Goal: Information Seeking & Learning: Learn about a topic

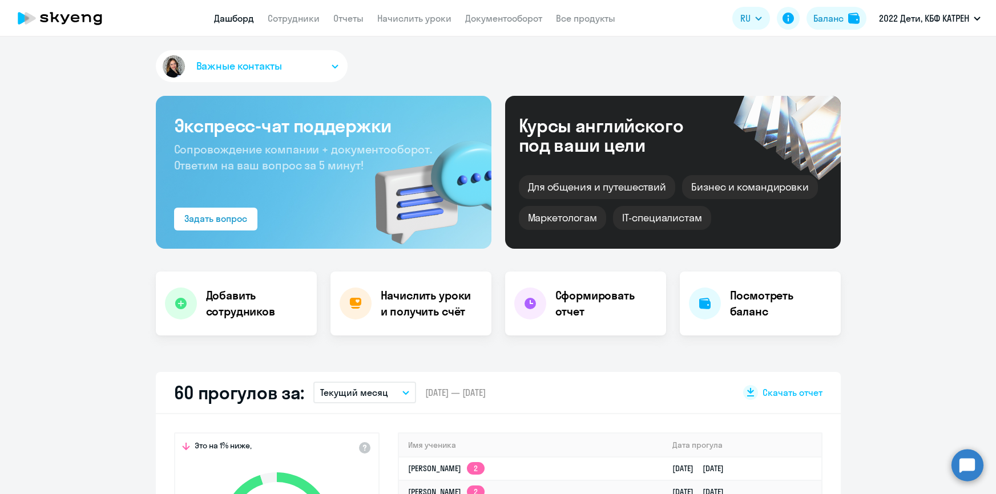
select select "30"
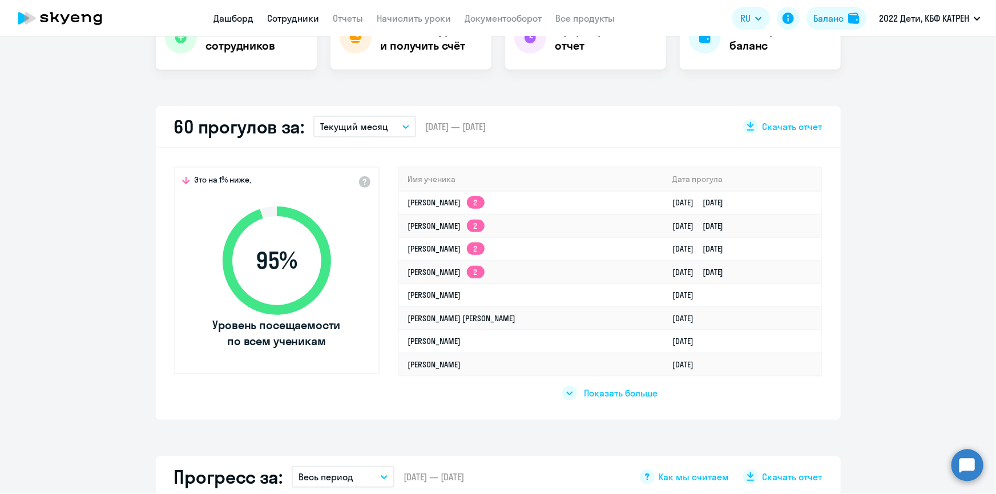
click at [289, 21] on link "Сотрудники" at bounding box center [294, 18] width 52 height 11
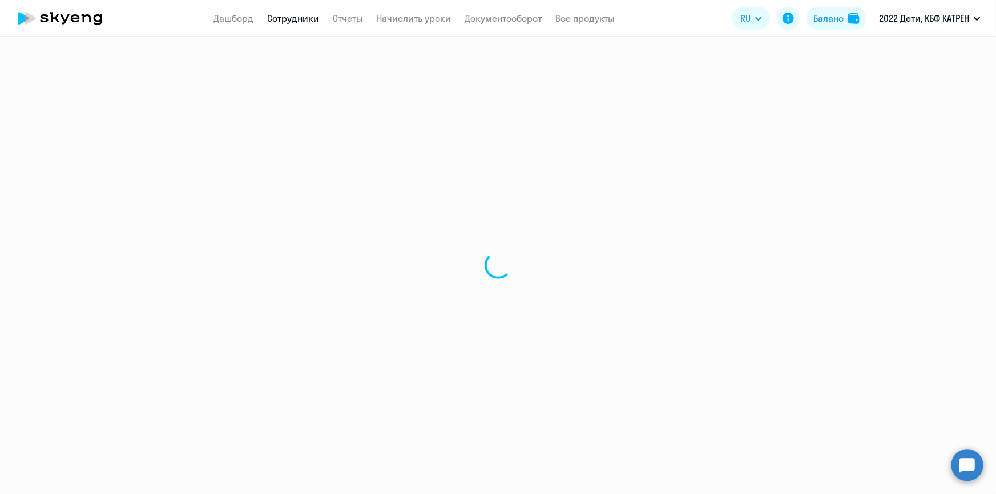
select select "30"
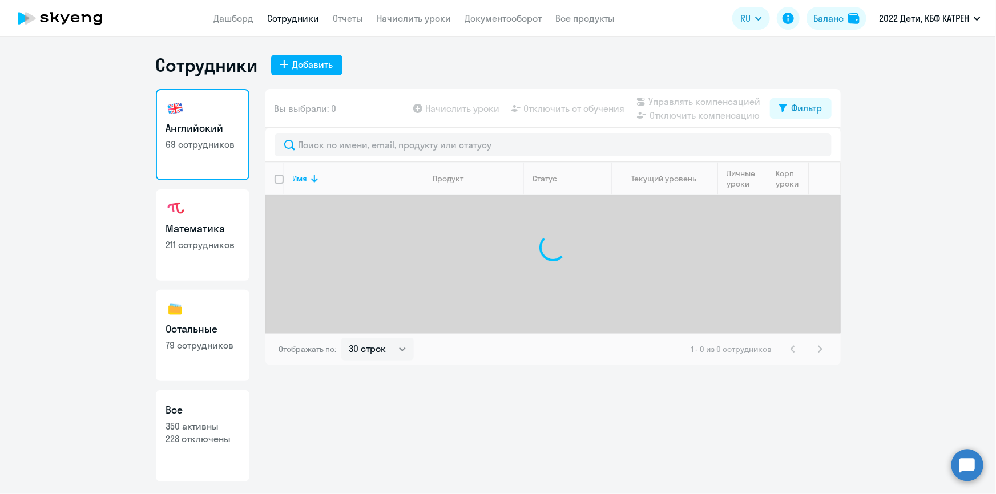
drag, startPoint x: 193, startPoint y: 440, endPoint x: 205, endPoint y: 428, distance: 16.5
click at [193, 440] on p "228 отключены" at bounding box center [202, 439] width 73 height 13
select select "30"
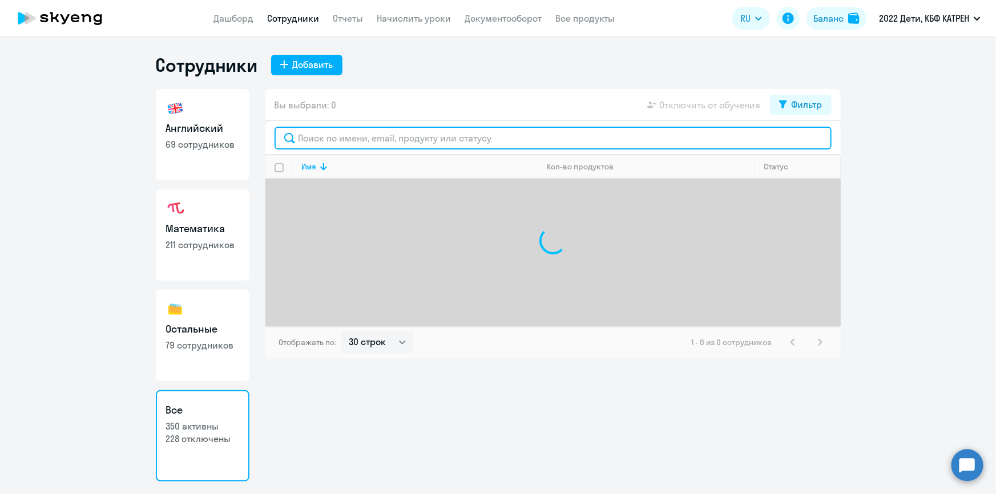
click at [396, 136] on input "text" at bounding box center [552, 138] width 557 height 23
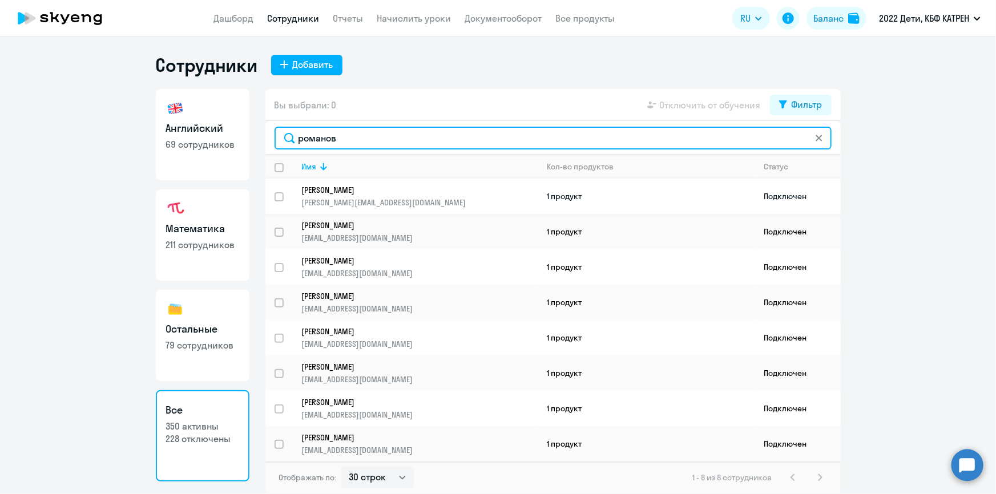
type input "романов"
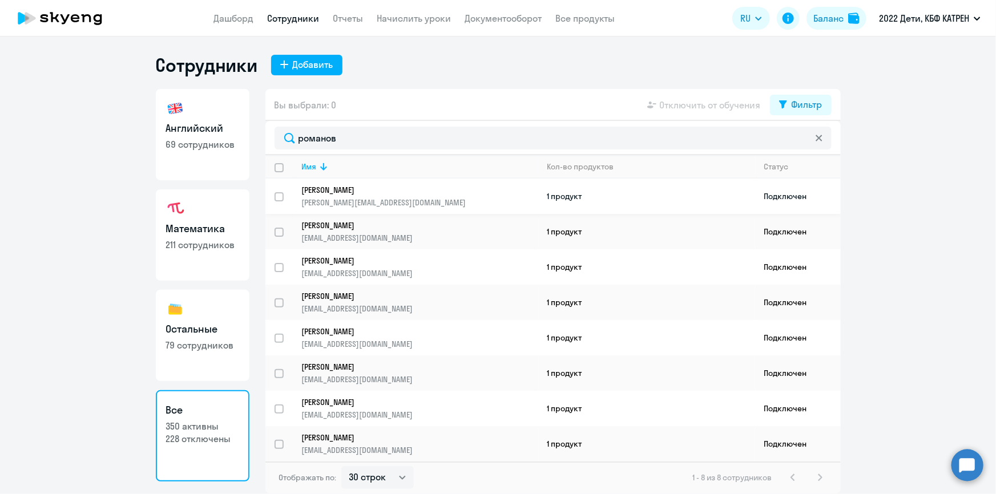
click at [405, 194] on link "[PERSON_NAME] [PERSON_NAME][EMAIL_ADDRESS][DOMAIN_NAME]" at bounding box center [420, 196] width 236 height 23
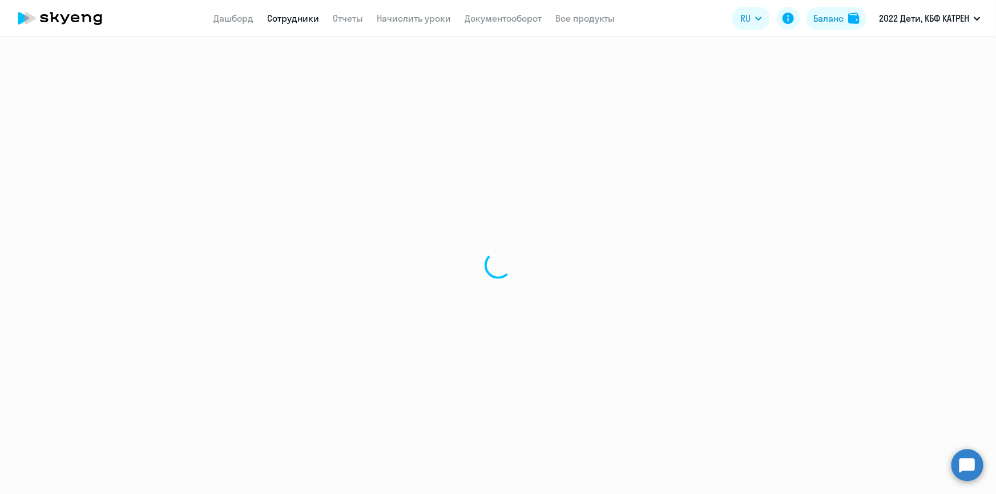
select select "others"
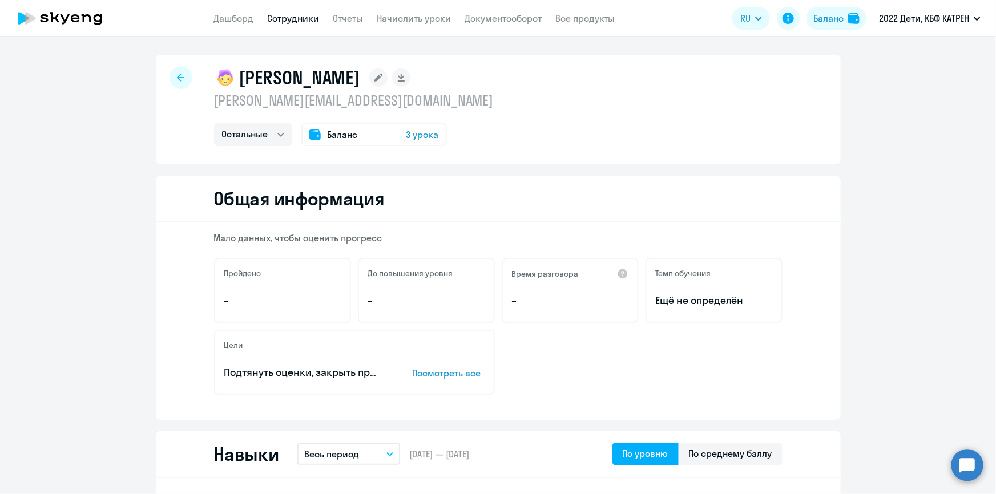
select select "30"
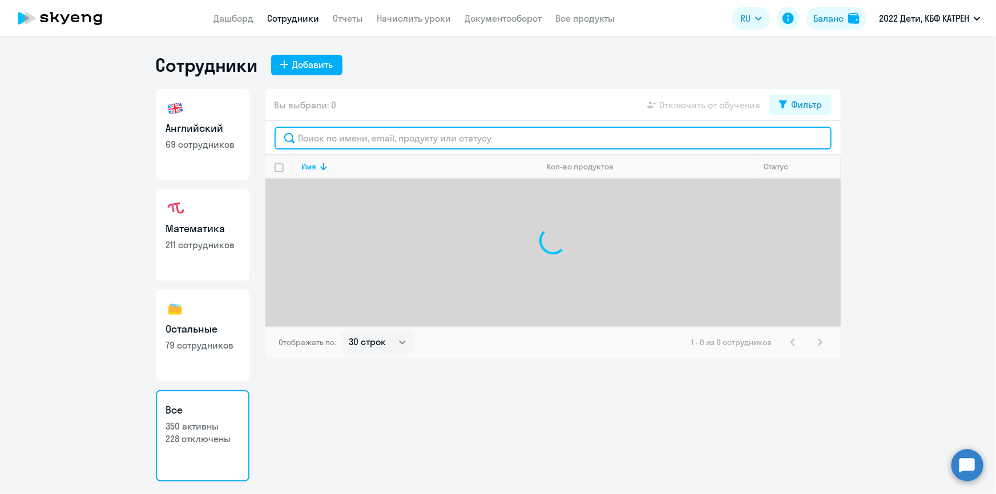
click at [354, 145] on input "text" at bounding box center [552, 138] width 557 height 23
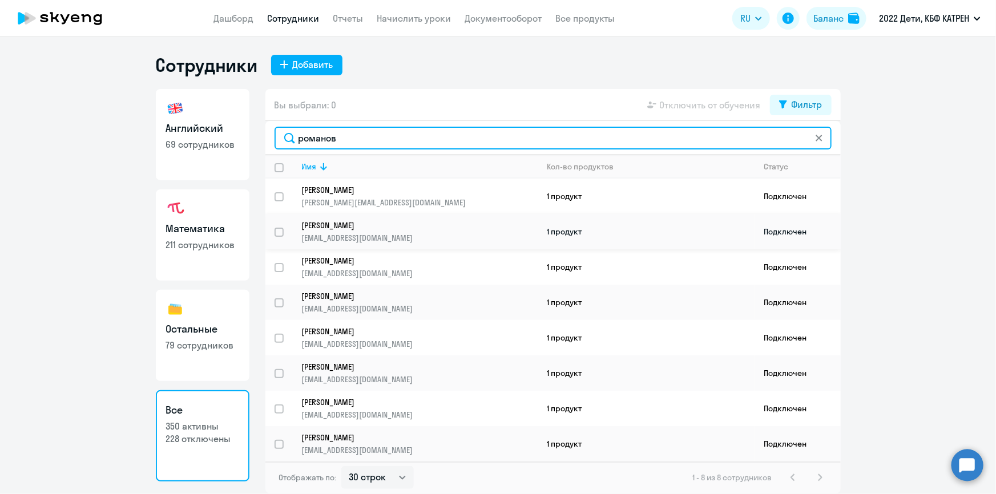
type input "романов"
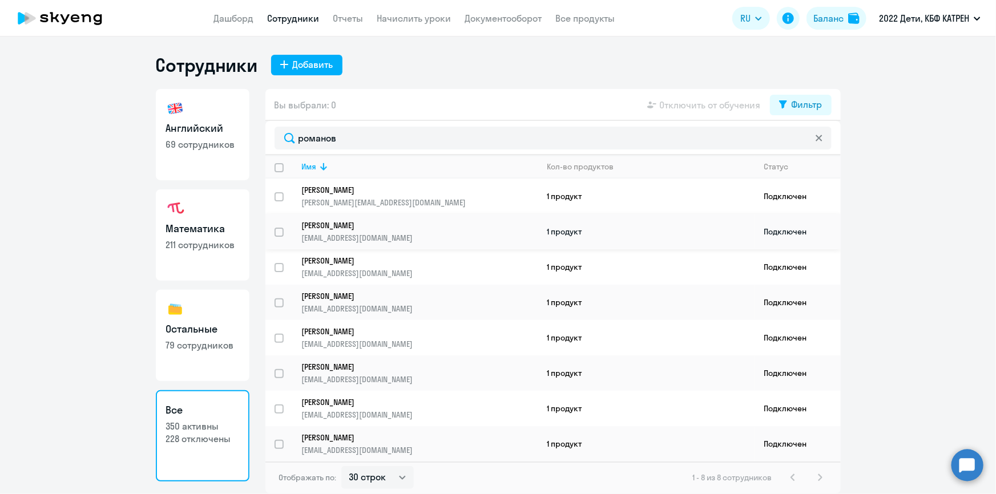
click at [396, 222] on p "[PERSON_NAME]" at bounding box center [412, 225] width 220 height 10
select select "math"
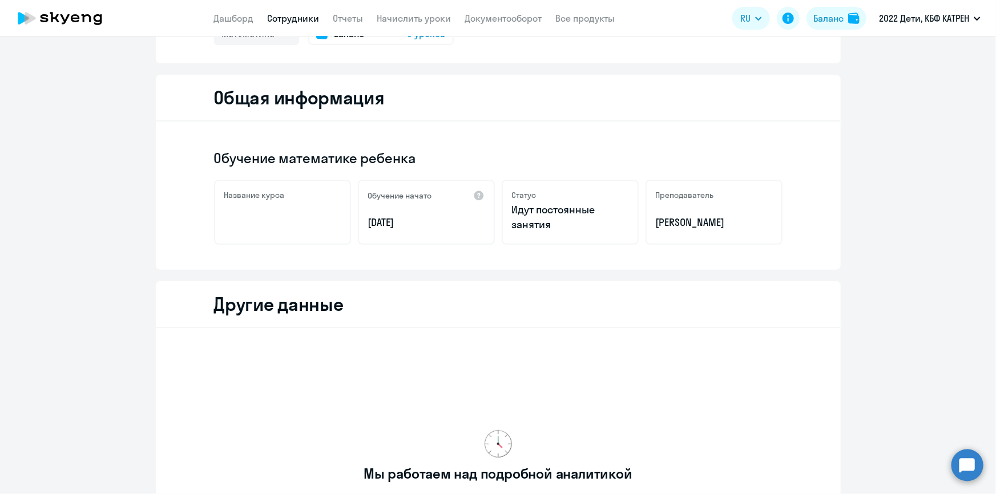
scroll to position [302, 0]
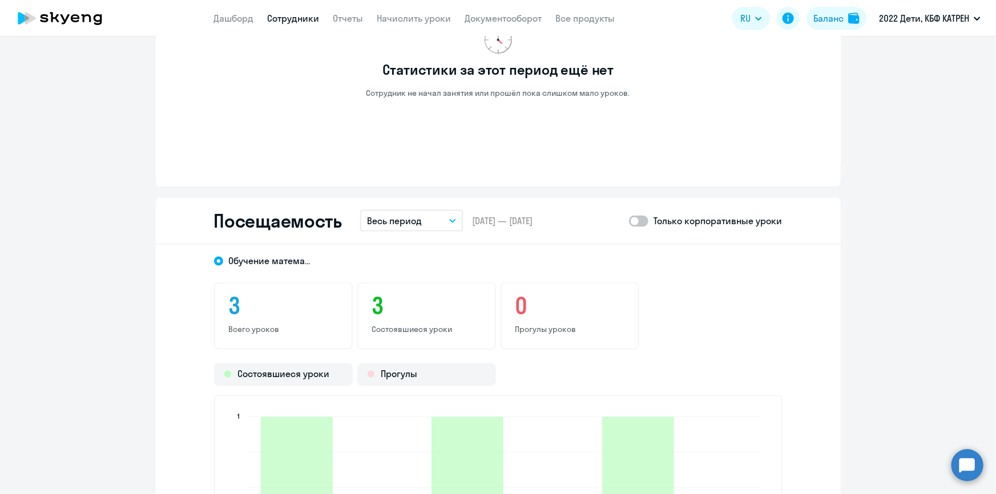
scroll to position [822, 0]
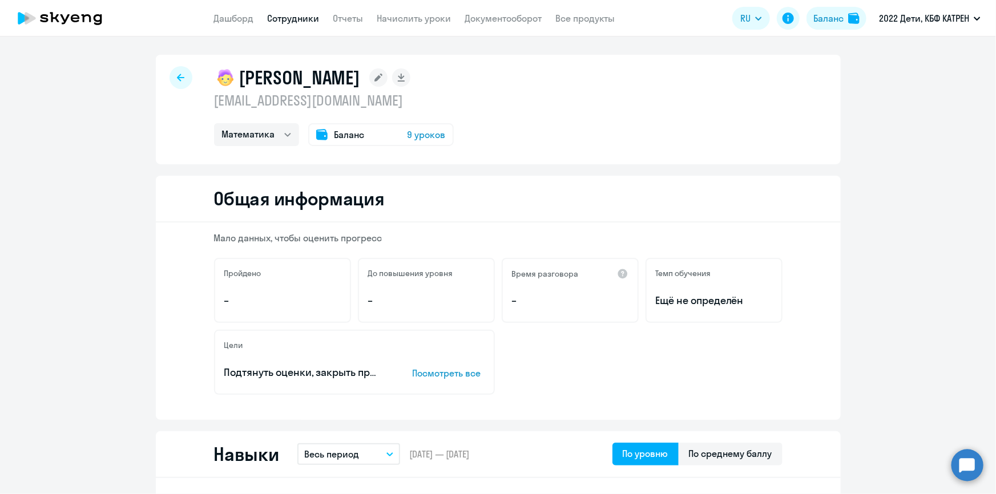
select select "30"
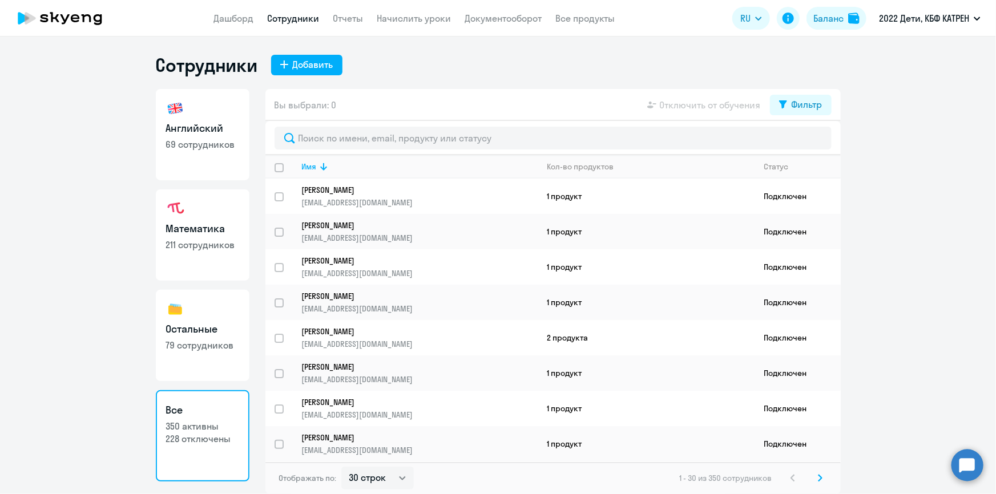
click at [970, 458] on circle at bounding box center [967, 465] width 32 height 32
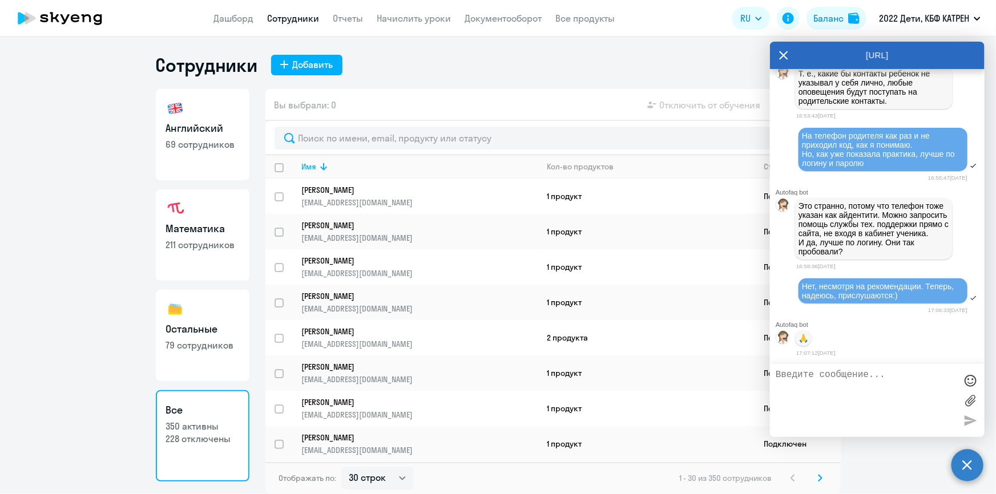
scroll to position [33845, 0]
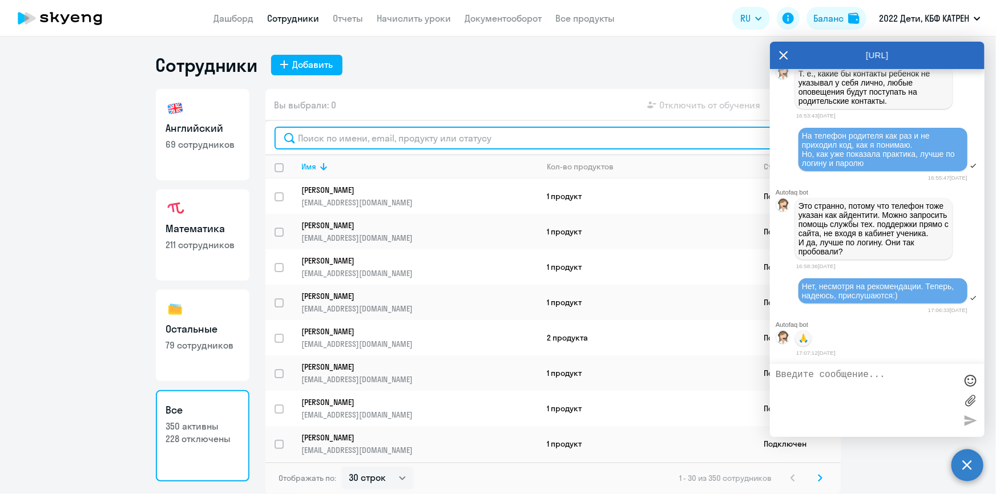
click at [358, 139] on input "text" at bounding box center [552, 138] width 557 height 23
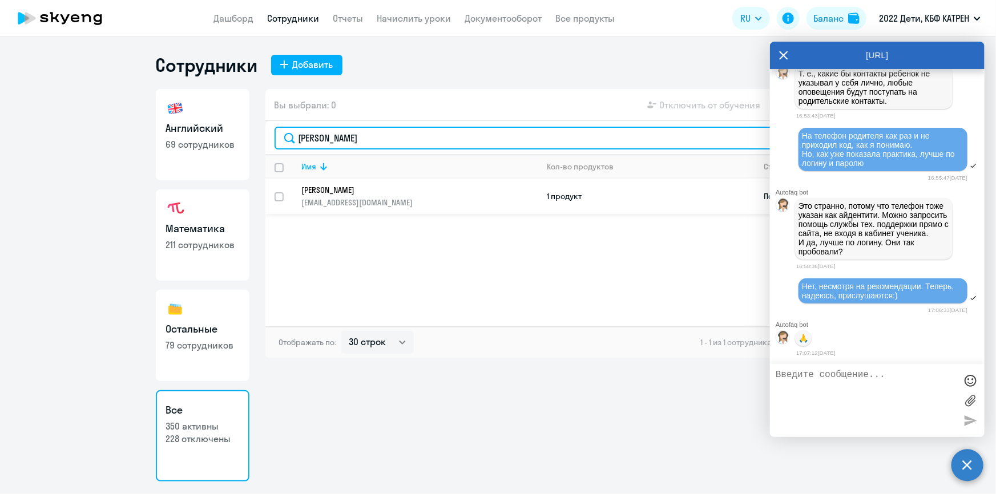
type input "[PERSON_NAME]"
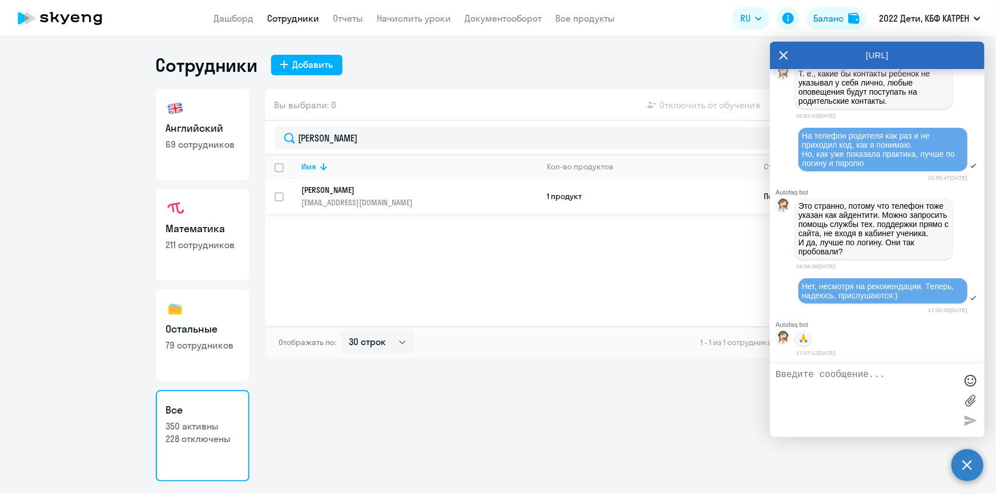
click at [371, 191] on p "[PERSON_NAME]" at bounding box center [412, 190] width 220 height 10
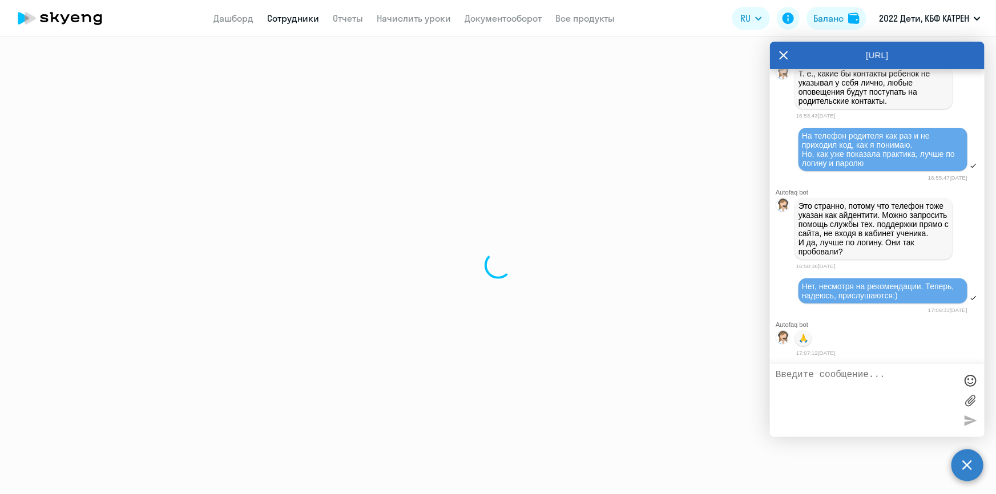
select select "english"
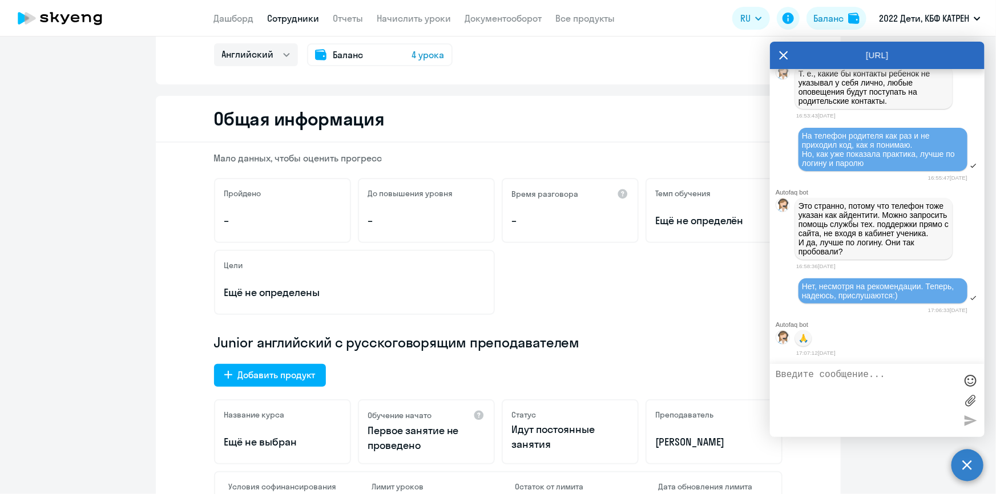
scroll to position [311, 0]
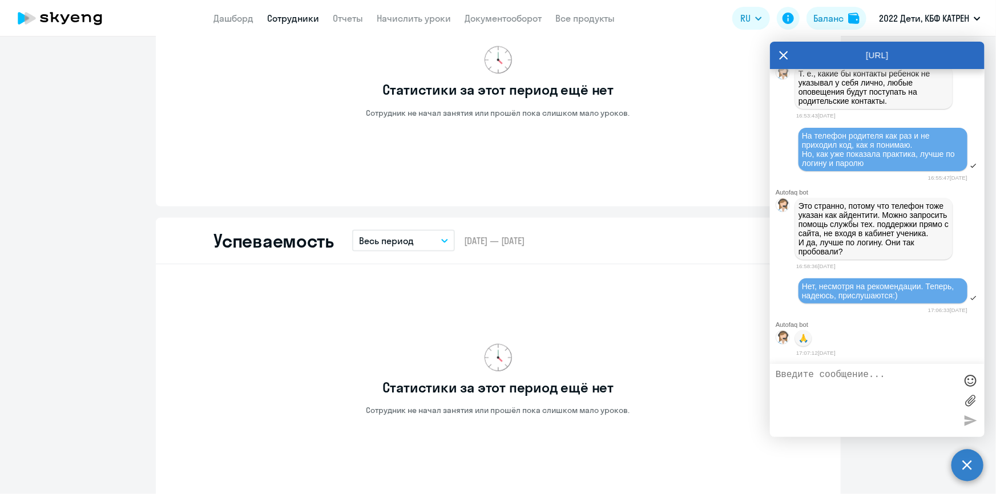
click at [837, 376] on textarea at bounding box center [865, 401] width 180 height 62
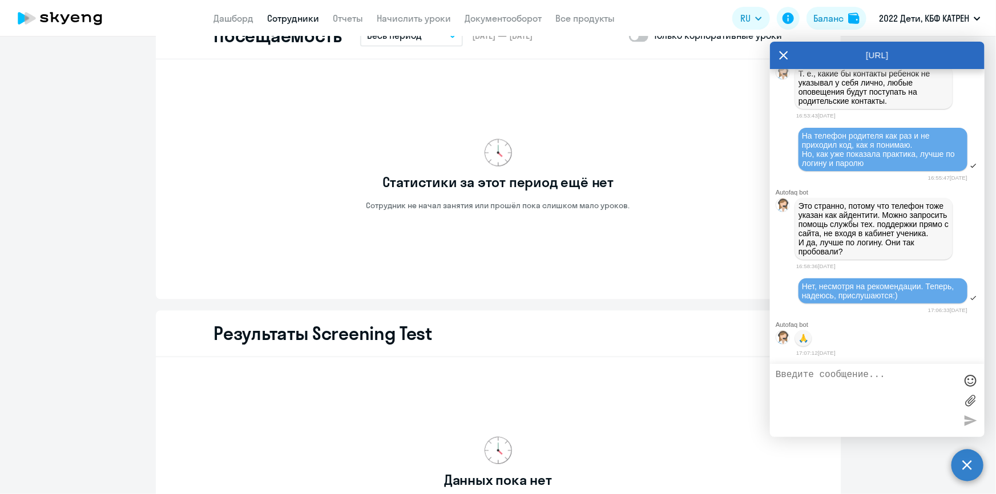
scroll to position [1245, 0]
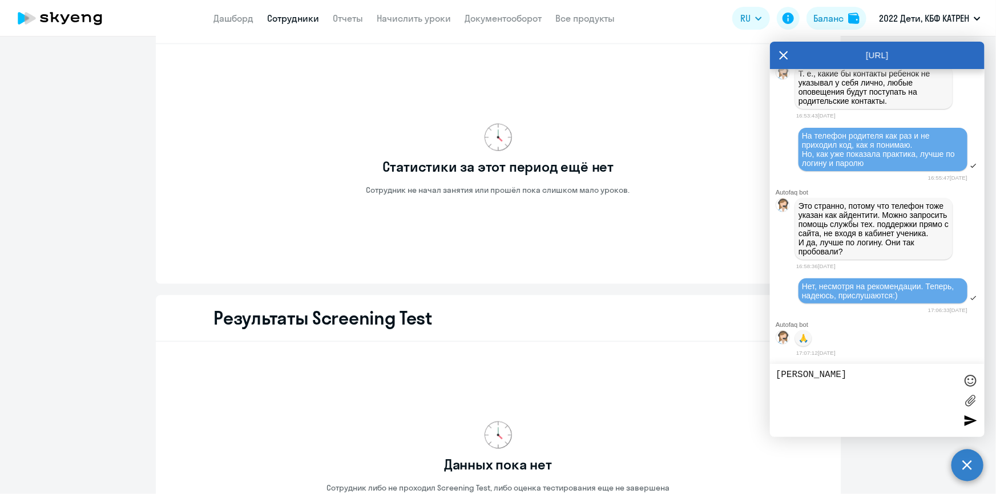
type textarea "Т"
click at [844, 395] on textarea at bounding box center [865, 401] width 180 height 62
click at [833, 382] on textarea at bounding box center [865, 401] width 180 height 62
